Goal: Transaction & Acquisition: Purchase product/service

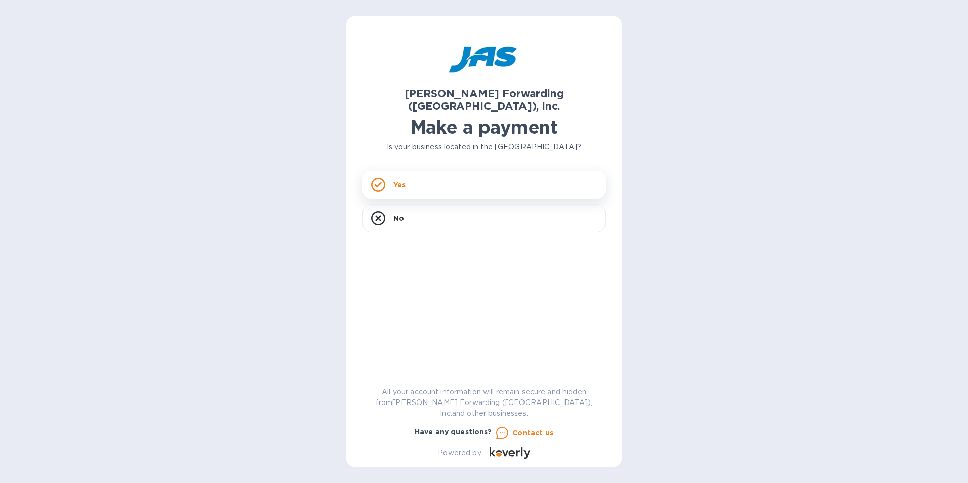
click at [405, 180] on p "Yes" at bounding box center [399, 185] width 12 height 10
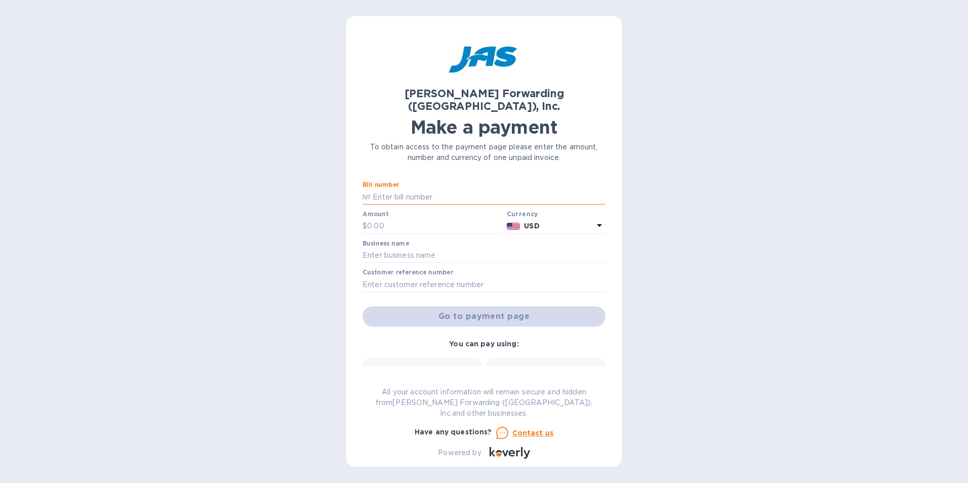
click at [378, 189] on input "text" at bounding box center [487, 196] width 235 height 15
type input "DET503325398"
click at [364, 192] on p "№" at bounding box center [366, 197] width 8 height 11
drag, startPoint x: 364, startPoint y: 184, endPoint x: 363, endPoint y: 207, distance: 23.3
click at [363, 219] on div "$" at bounding box center [432, 226] width 140 height 15
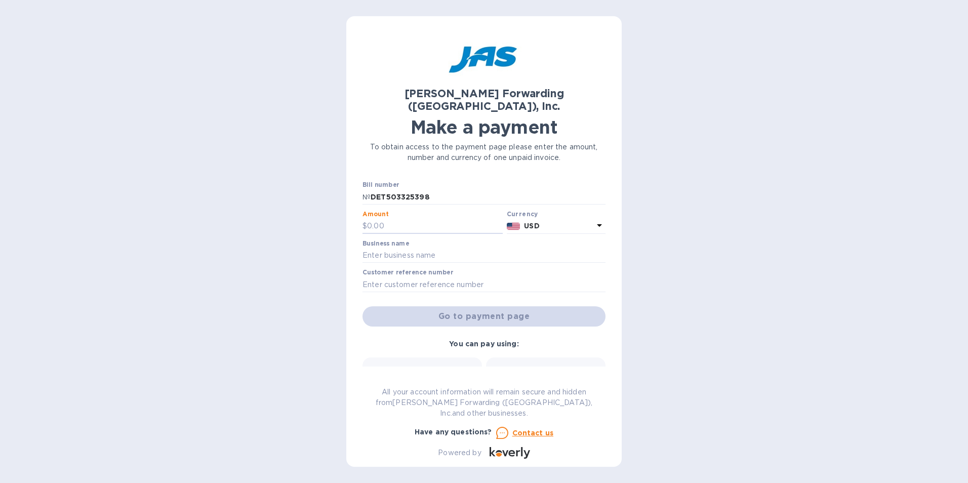
drag, startPoint x: 397, startPoint y: 214, endPoint x: 325, endPoint y: 214, distance: 71.9
click at [325, 214] on div "[PERSON_NAME] Forwarding ([GEOGRAPHIC_DATA]), Inc. Make a payment To obtain acc…" at bounding box center [484, 241] width 968 height 483
click at [392, 219] on input "text" at bounding box center [435, 226] width 136 height 15
type input "12,077.68"
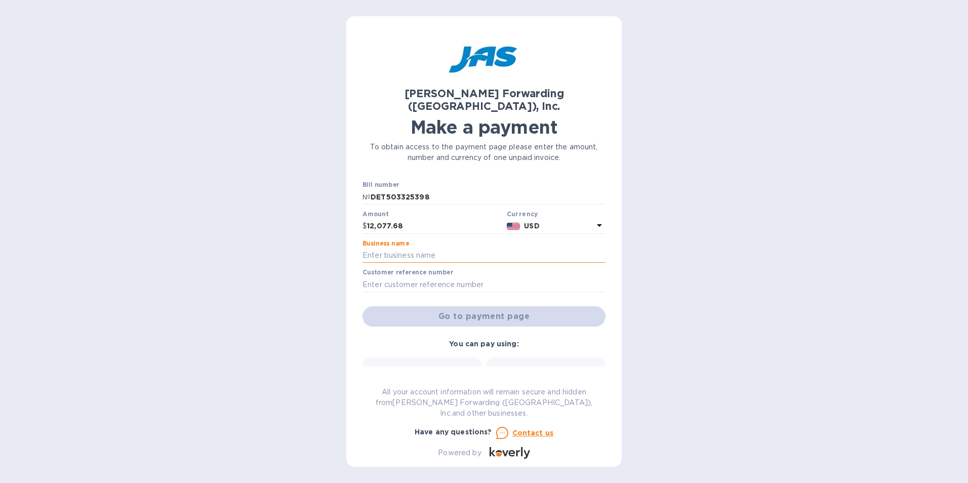
click at [380, 248] on input "text" at bounding box center [483, 255] width 243 height 15
type input "Southern 335-Automotive Wholesalers"
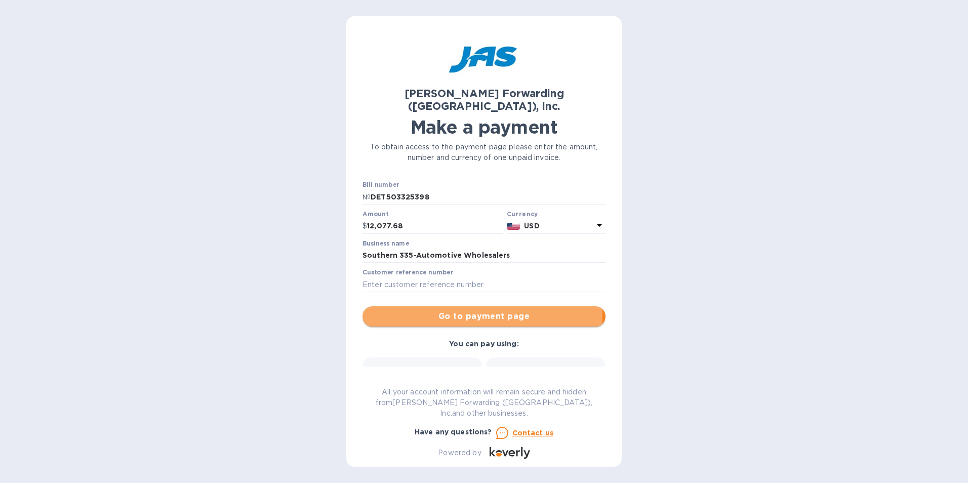
click at [435, 310] on span "Go to payment page" at bounding box center [483, 316] width 227 height 12
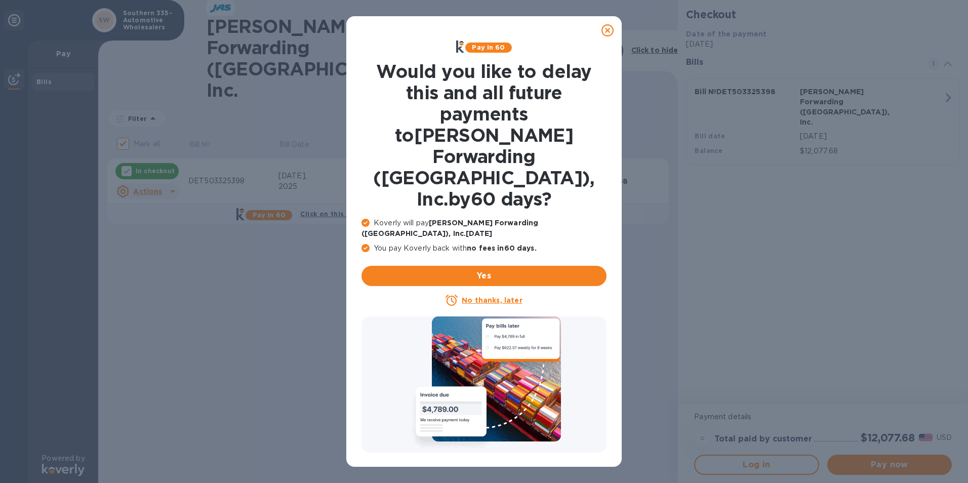
click at [607, 26] on icon at bounding box center [607, 30] width 12 height 12
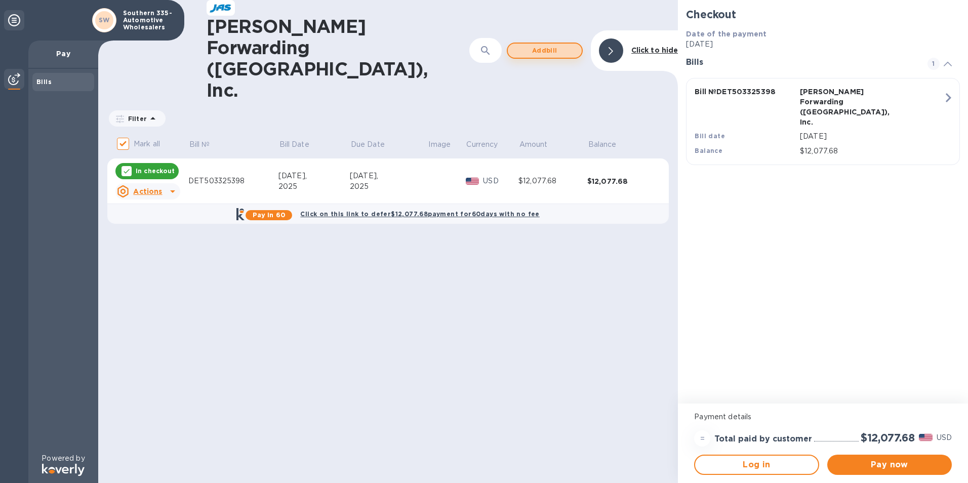
click at [541, 45] on span "Add bill" at bounding box center [545, 51] width 58 height 12
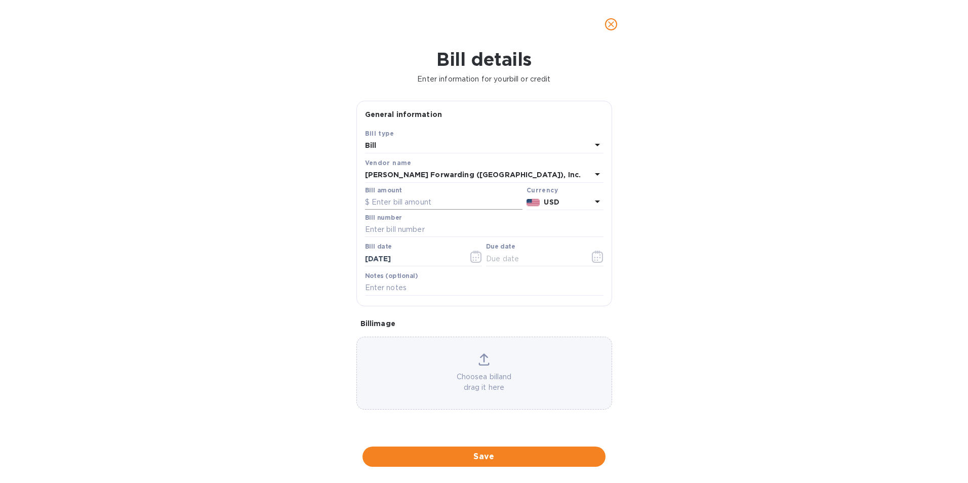
click at [370, 201] on input "text" at bounding box center [443, 202] width 157 height 15
type input "3,312.09"
click at [484, 362] on icon at bounding box center [484, 357] width 8 height 9
drag, startPoint x: 378, startPoint y: 230, endPoint x: 390, endPoint y: 229, distance: 12.2
click at [378, 230] on input "text" at bounding box center [484, 229] width 238 height 15
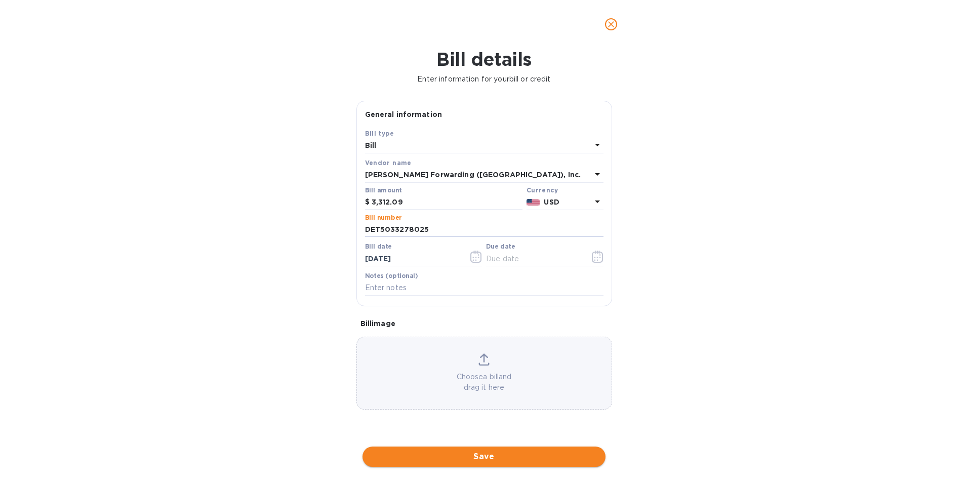
type input "DET5033278025"
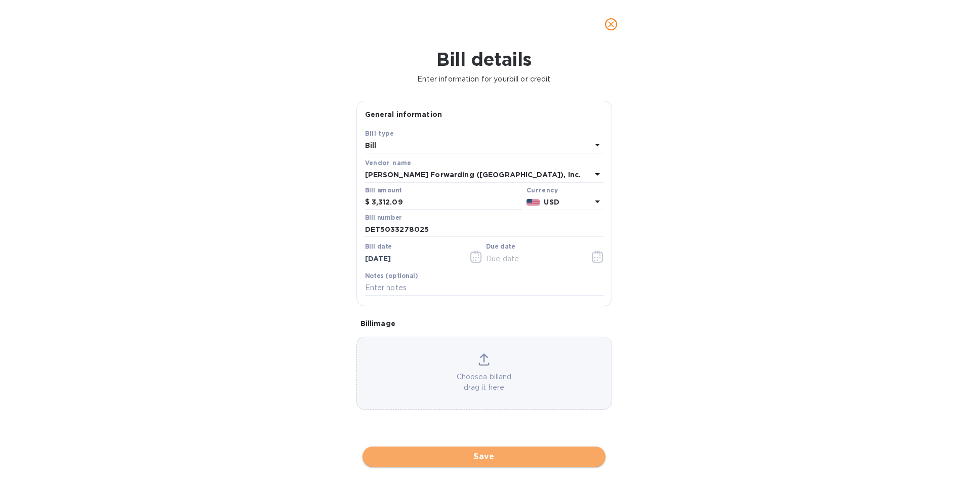
click at [495, 453] on span "Save" at bounding box center [483, 456] width 227 height 12
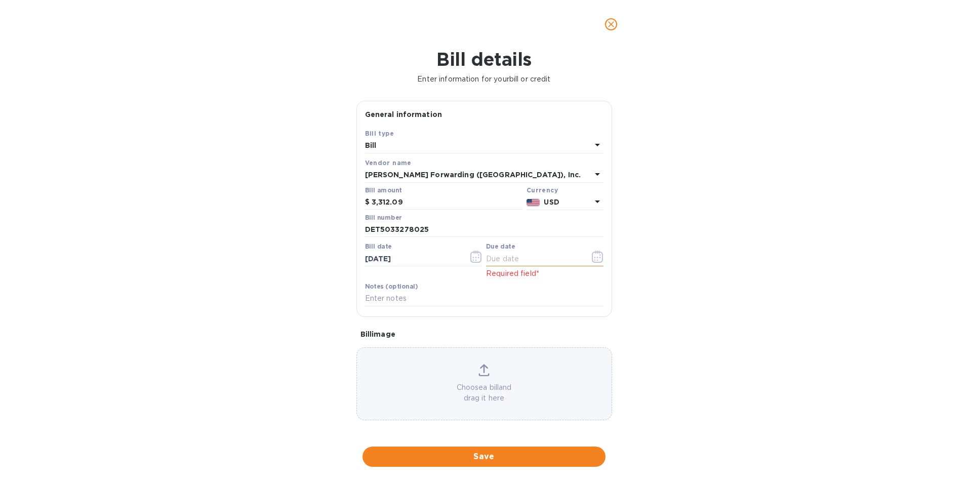
click at [499, 262] on input "text" at bounding box center [534, 258] width 96 height 15
click at [594, 257] on icon "button" at bounding box center [595, 258] width 2 height 2
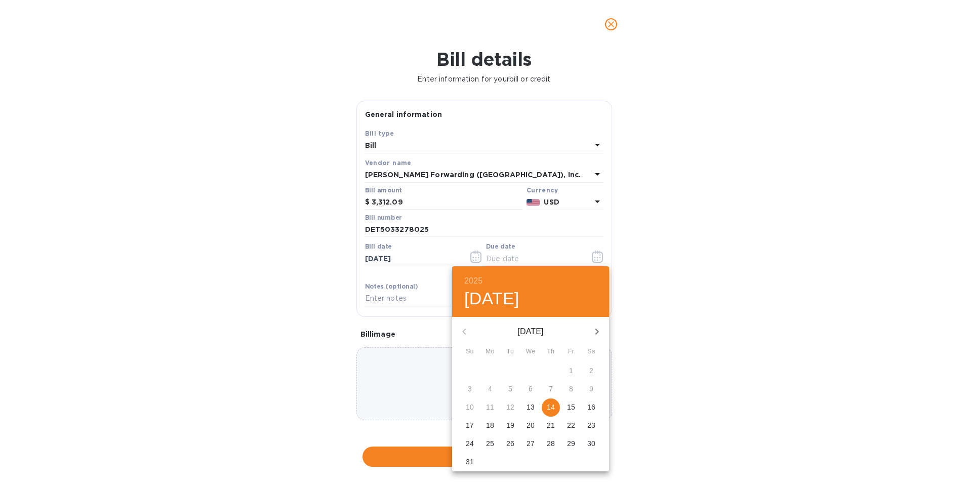
click at [584, 420] on span "23" at bounding box center [591, 425] width 18 height 10
type input "[DATE]"
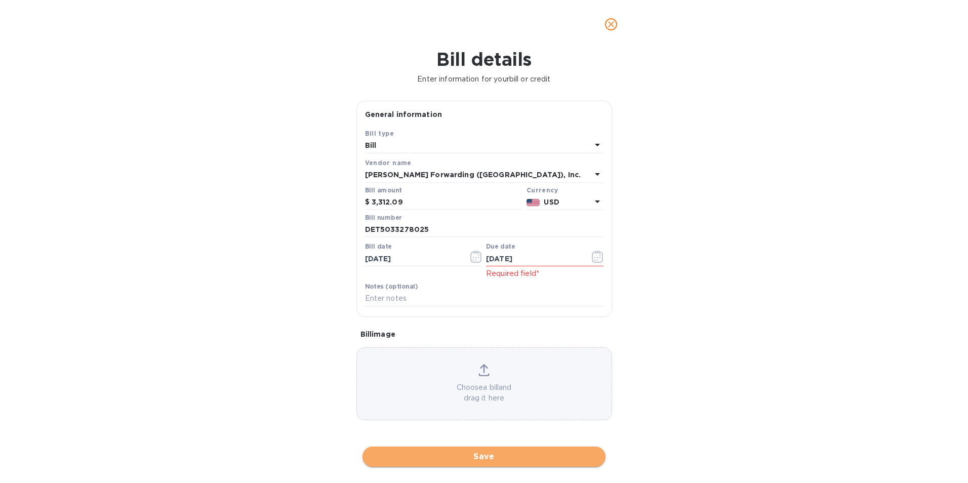
click at [492, 458] on span "Save" at bounding box center [483, 456] width 227 height 12
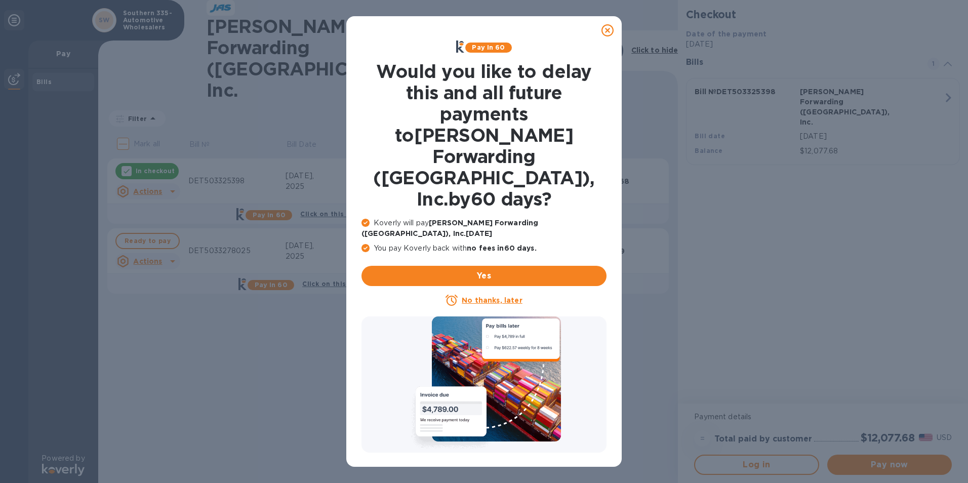
click at [607, 31] on icon at bounding box center [607, 30] width 12 height 12
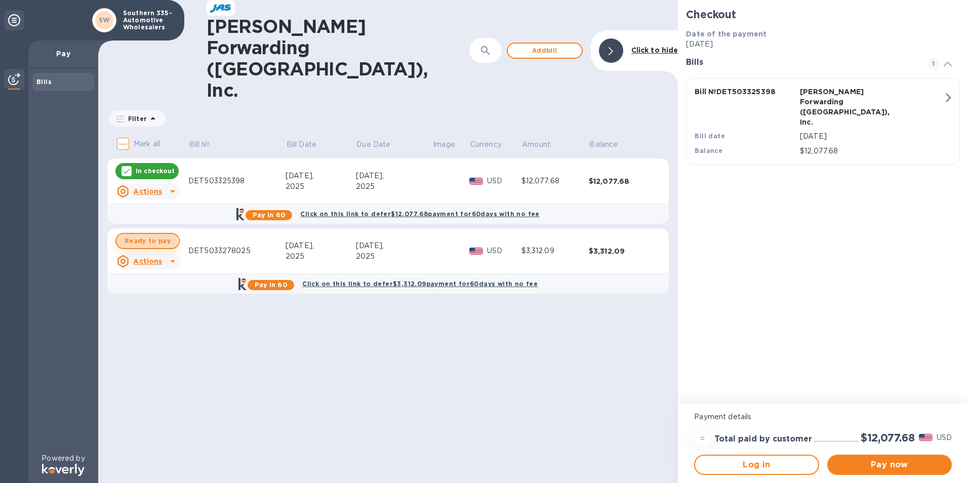
click at [141, 235] on span "Ready to pay" at bounding box center [148, 241] width 46 height 12
checkbox input "true"
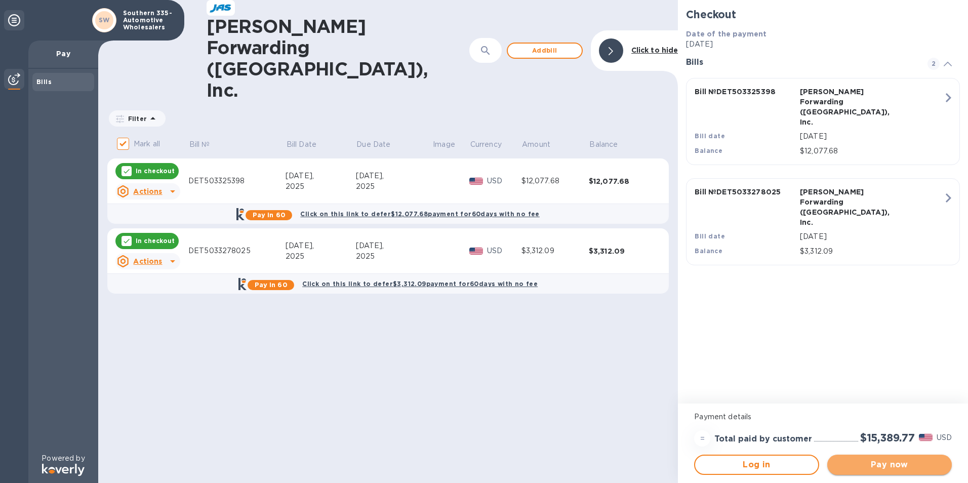
click at [875, 465] on span "Pay now" at bounding box center [889, 465] width 108 height 12
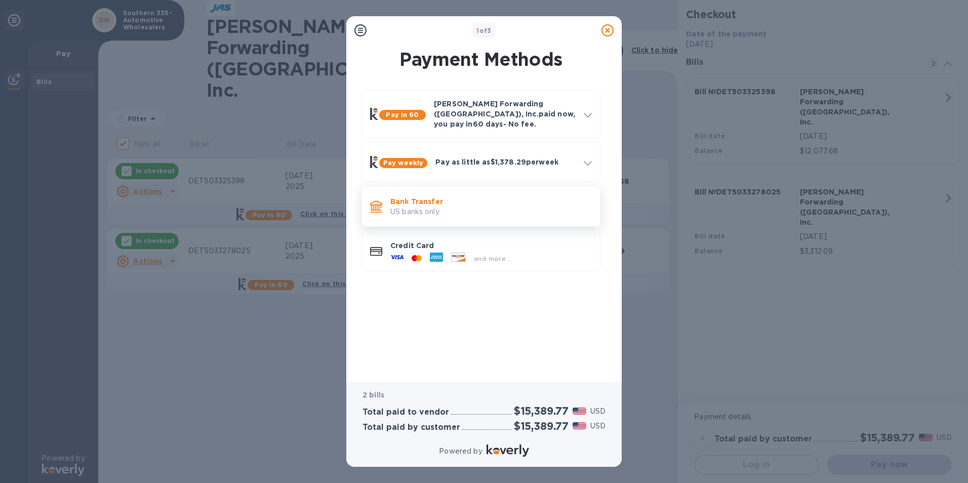
click at [416, 196] on p "Bank Transfer" at bounding box center [490, 201] width 201 height 10
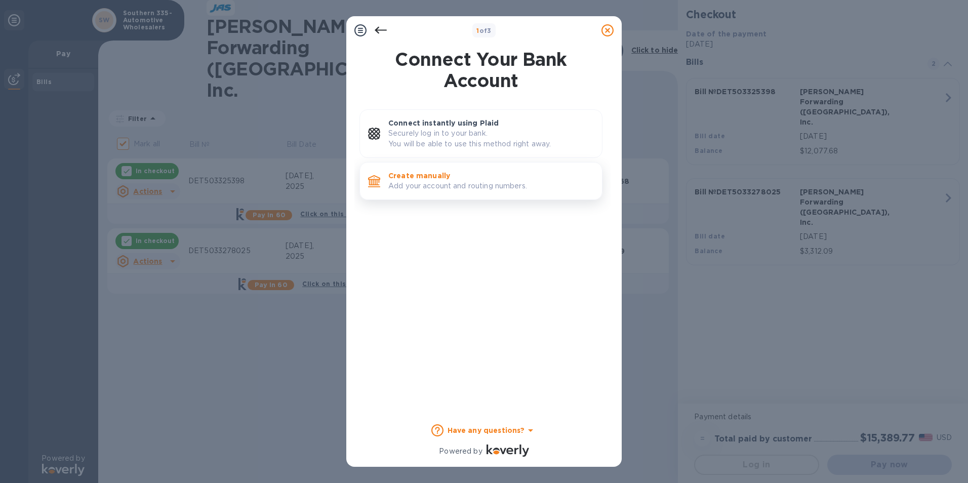
click at [430, 178] on p "Create manually" at bounding box center [490, 176] width 205 height 10
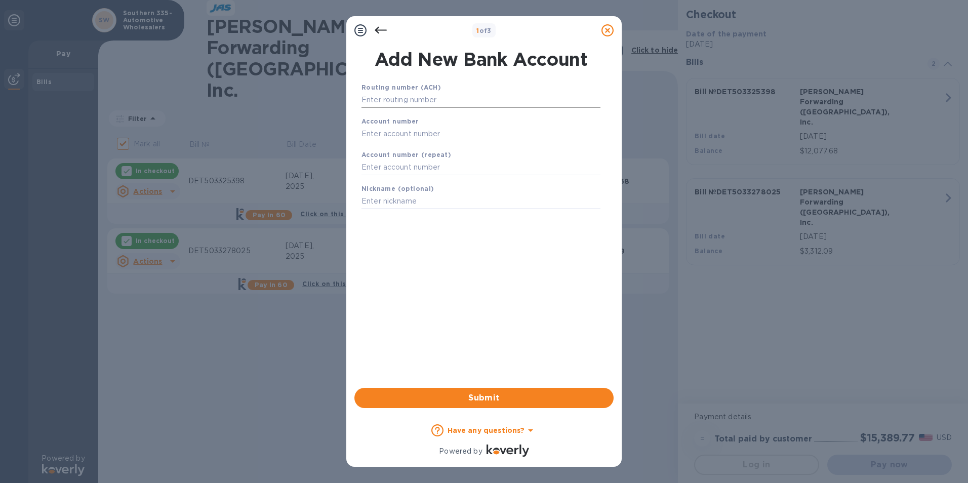
click at [411, 101] on input "text" at bounding box center [480, 100] width 239 height 15
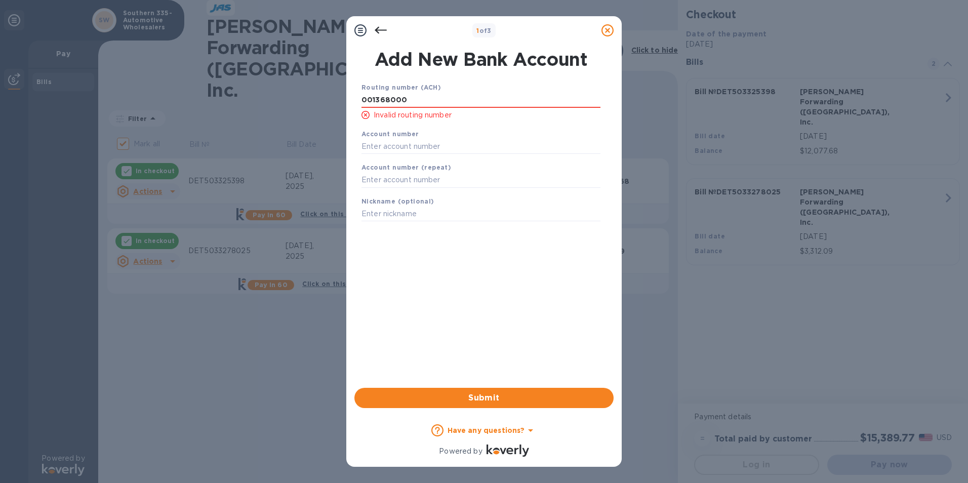
drag, startPoint x: 411, startPoint y: 101, endPoint x: 309, endPoint y: 99, distance: 102.3
click at [309, 99] on div "1 of 3 Add New Bank Account Routing number (ACH) [FINANCIAL_ID] Invalid routing…" at bounding box center [484, 241] width 968 height 483
type input "7"
type input "072402652"
click at [361, 145] on div "Account number" at bounding box center [480, 142] width 247 height 34
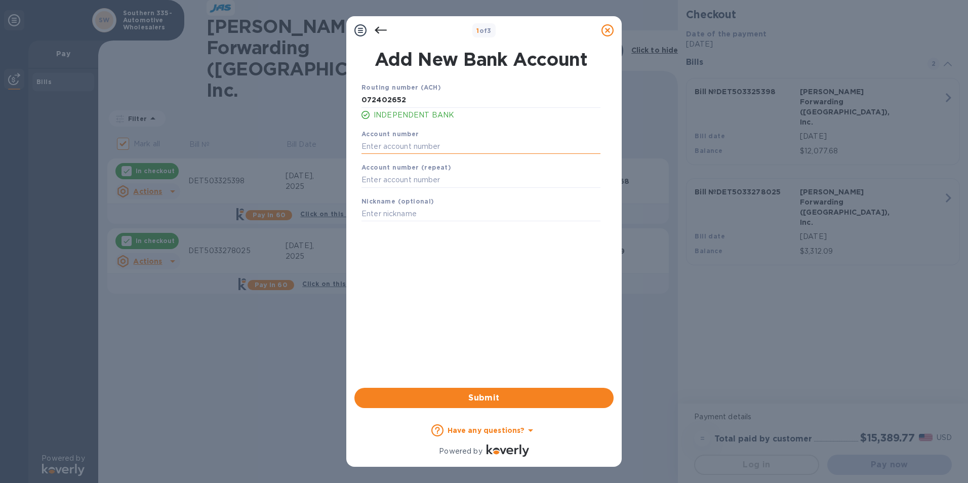
click at [366, 144] on input "text" at bounding box center [480, 146] width 239 height 15
type input "001368000"
click at [366, 179] on input "text" at bounding box center [480, 180] width 239 height 15
type input "001368000"
click at [367, 213] on input "text" at bounding box center [480, 213] width 239 height 15
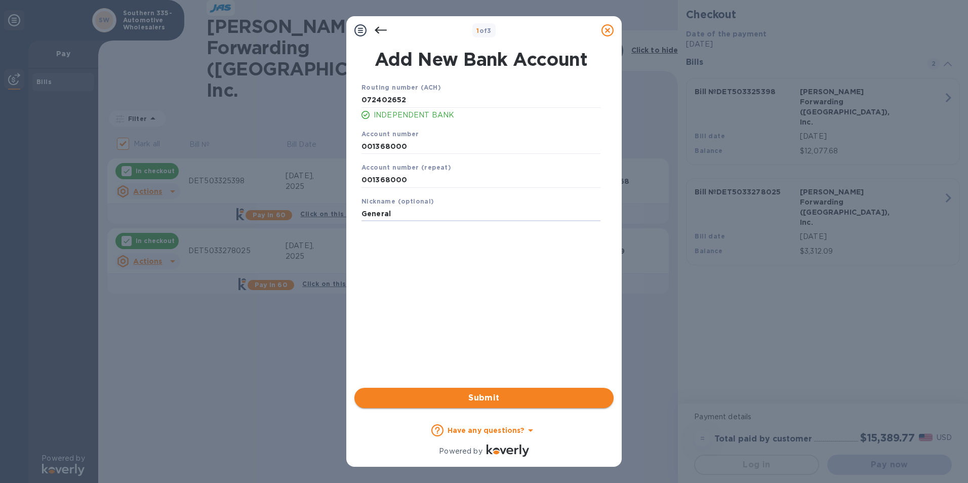
type input "General"
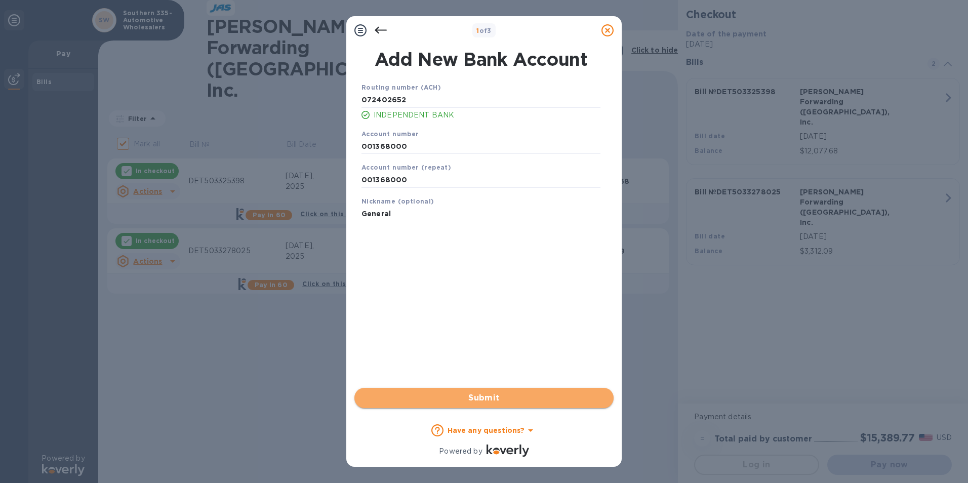
click at [502, 400] on span "Submit" at bounding box center [483, 398] width 243 height 12
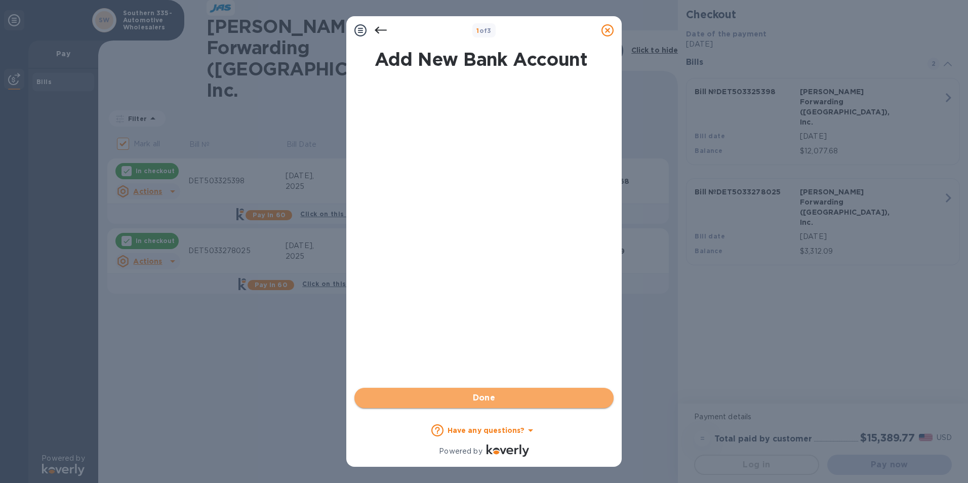
click at [503, 399] on span "Done" at bounding box center [483, 398] width 243 height 12
